Goal: Check status: Check status

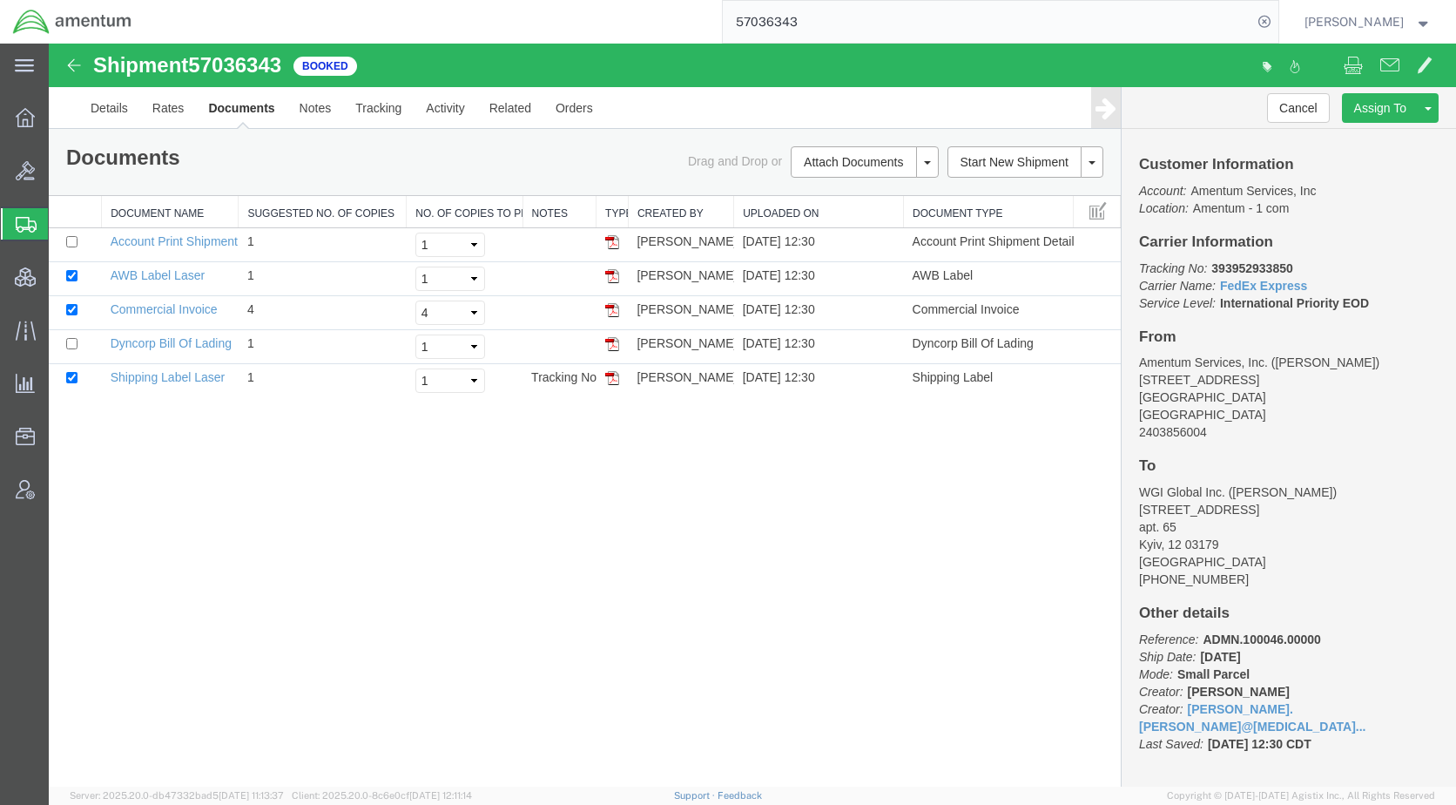
click at [51, 230] on span "Shipments" at bounding box center [55, 223] width 14 height 35
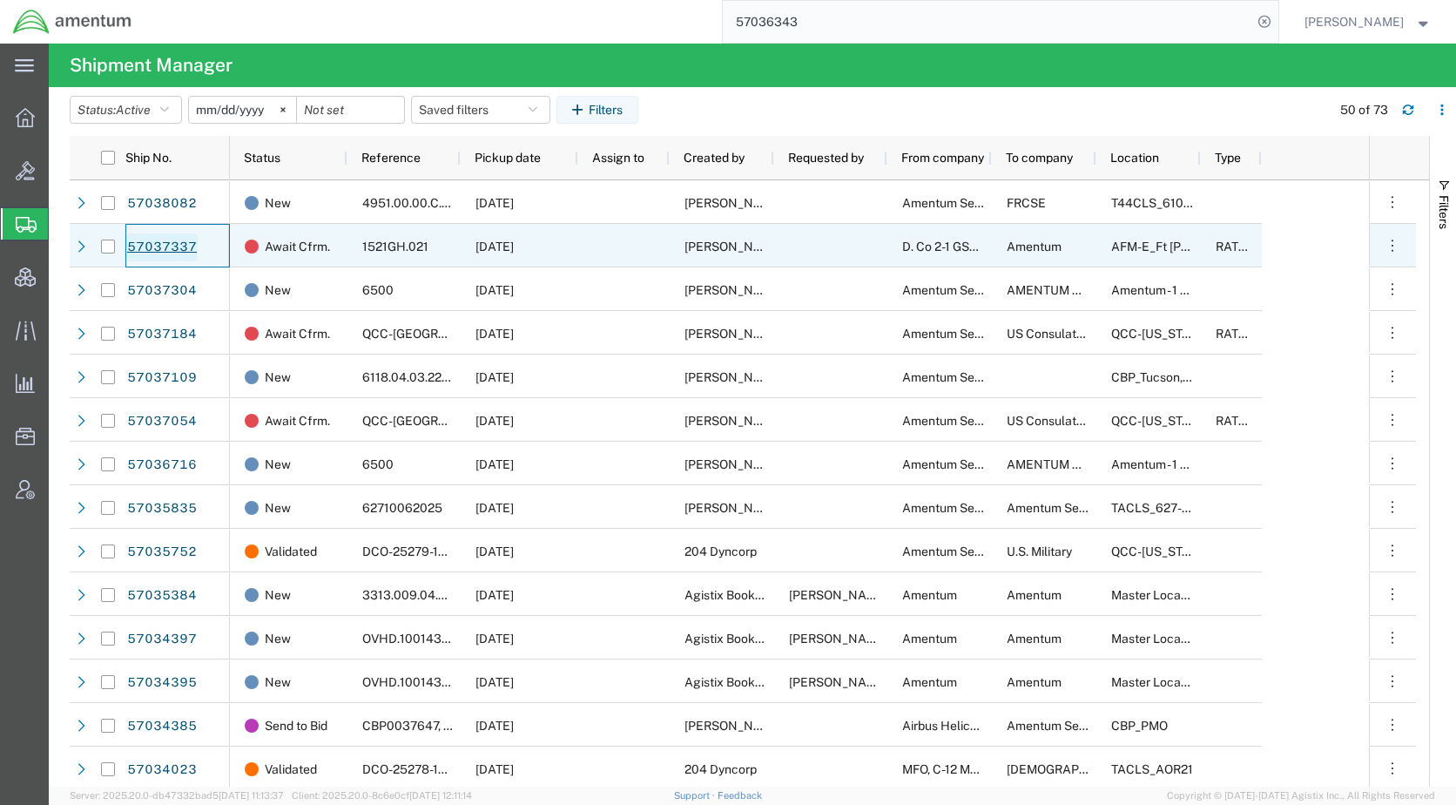
click at [170, 244] on link "57037337" at bounding box center [161, 247] width 71 height 28
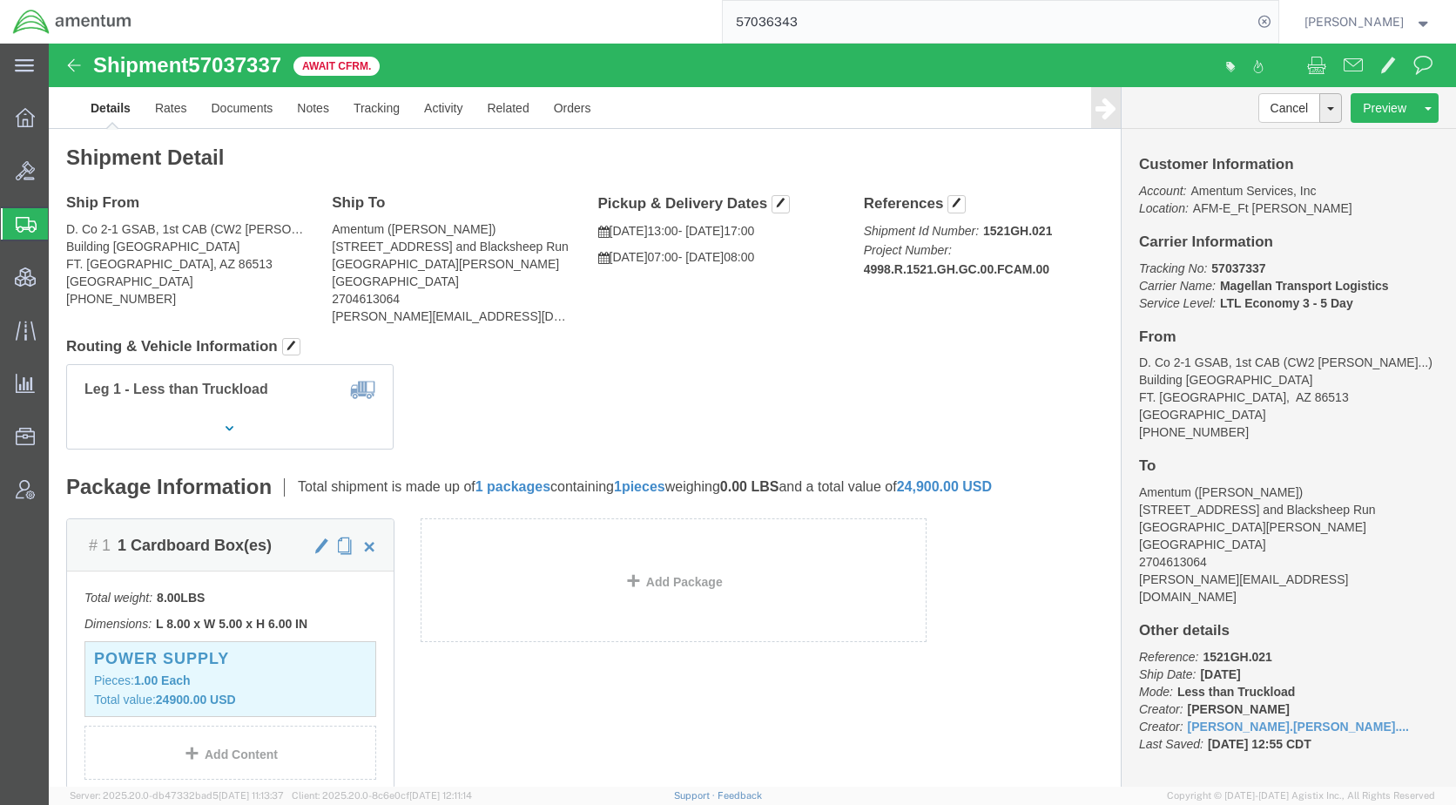
click at [62, 218] on span "Shipments" at bounding box center [55, 223] width 14 height 35
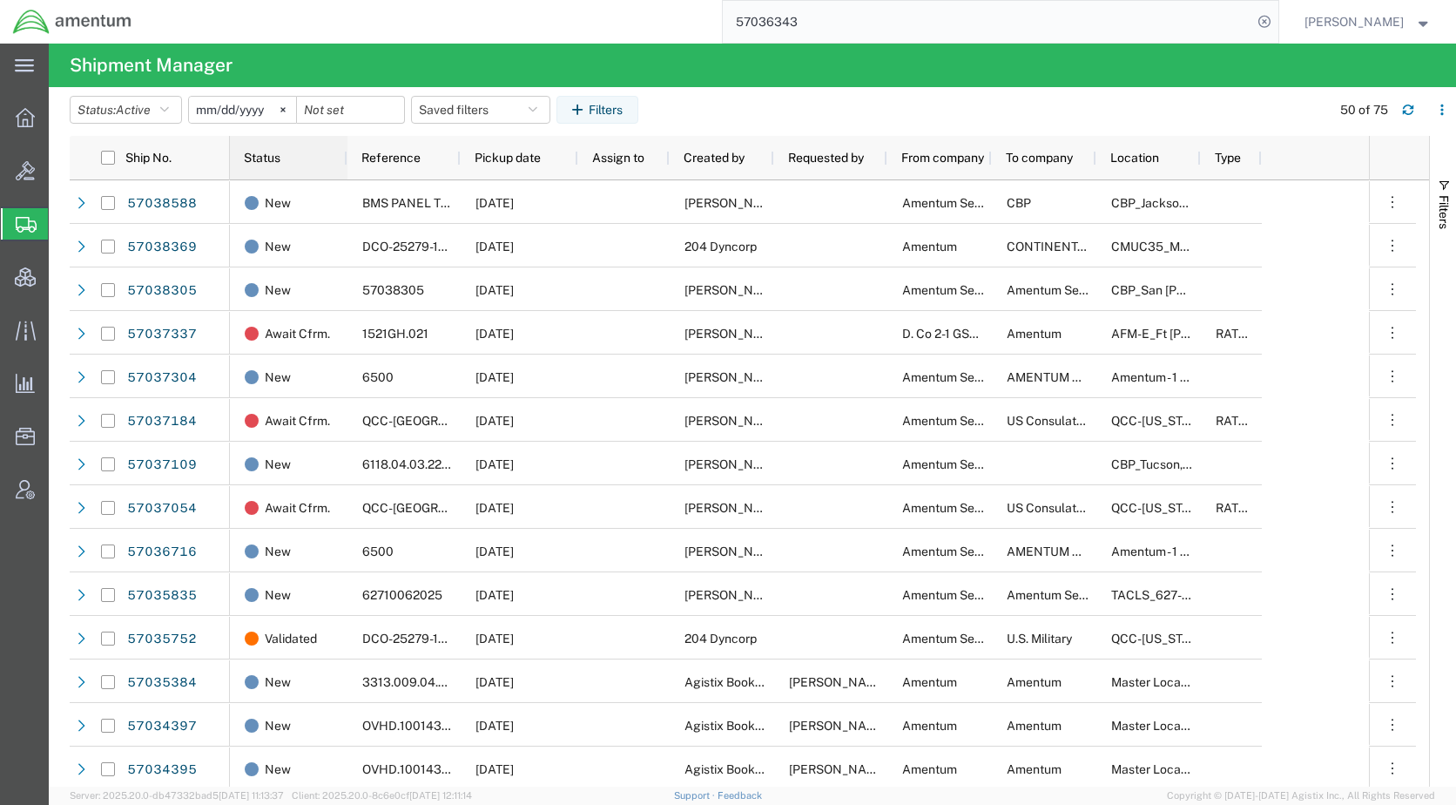
click at [274, 155] on span "Status" at bounding box center [262, 158] width 37 height 14
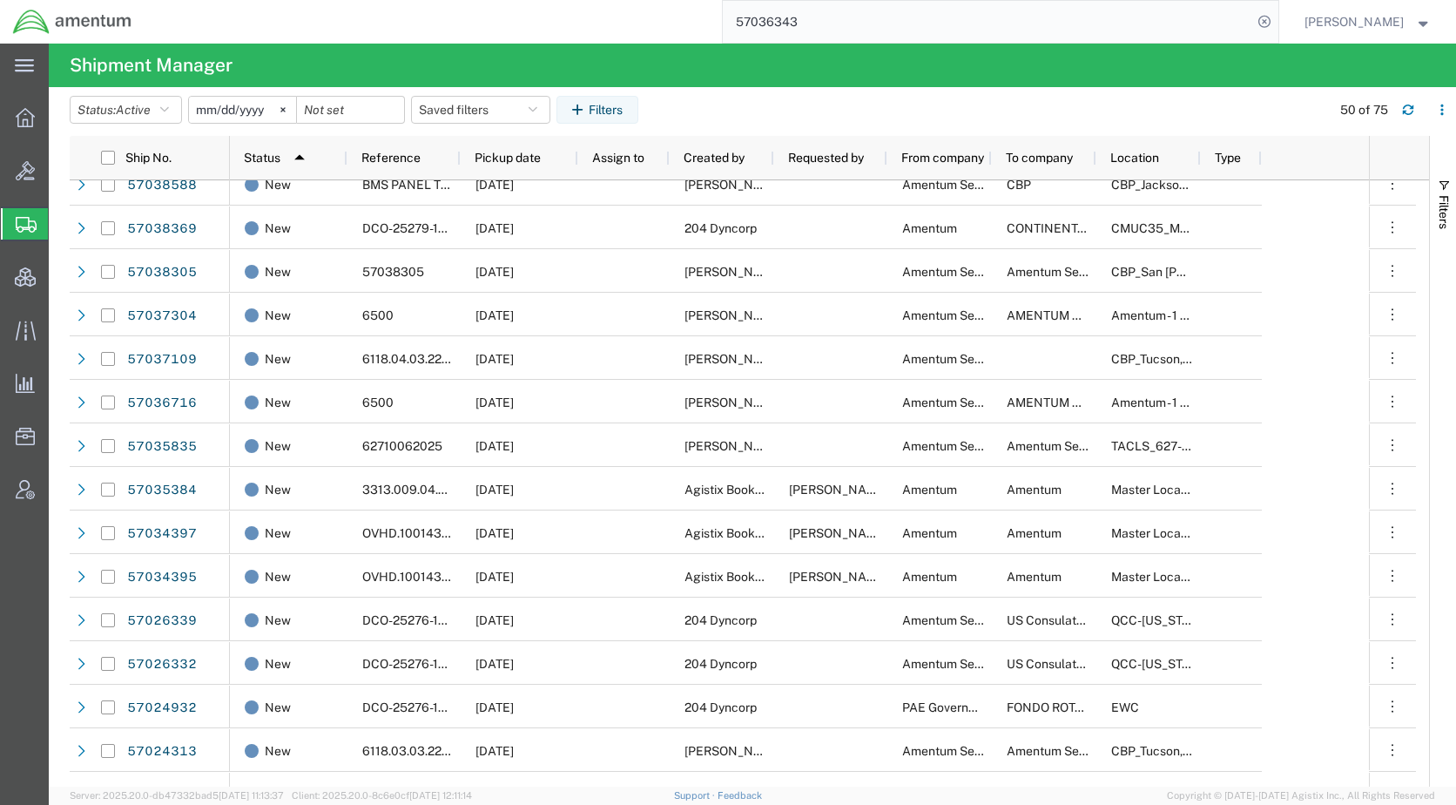
scroll to position [1829, 0]
